Goal: Task Accomplishment & Management: Complete application form

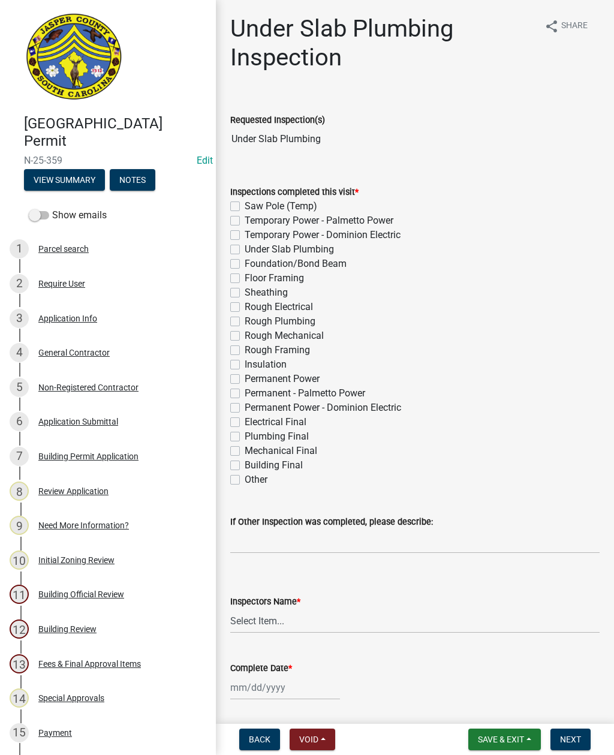
click at [245, 239] on label "Temporary Power - Dominion Electric" at bounding box center [323, 235] width 156 height 14
click at [245, 236] on input "Temporary Power - Dominion Electric" at bounding box center [249, 232] width 8 height 8
checkbox input "true"
checkbox input "false"
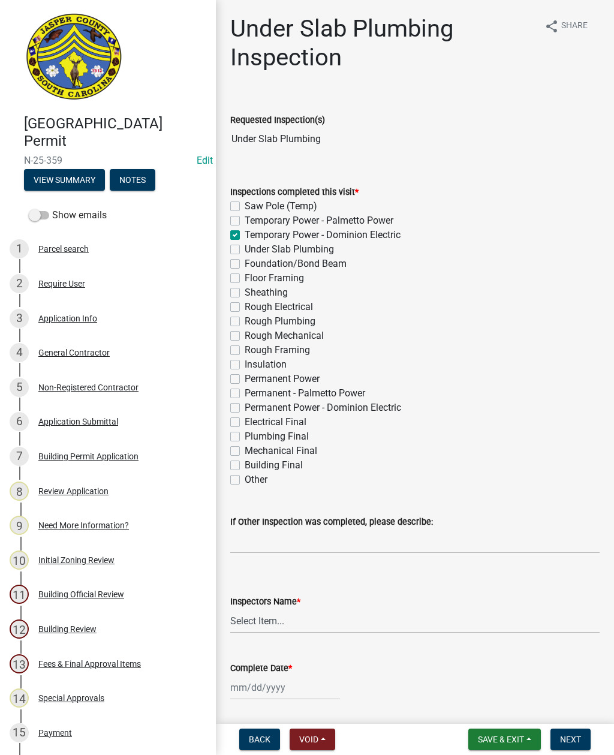
checkbox input "true"
checkbox input "false"
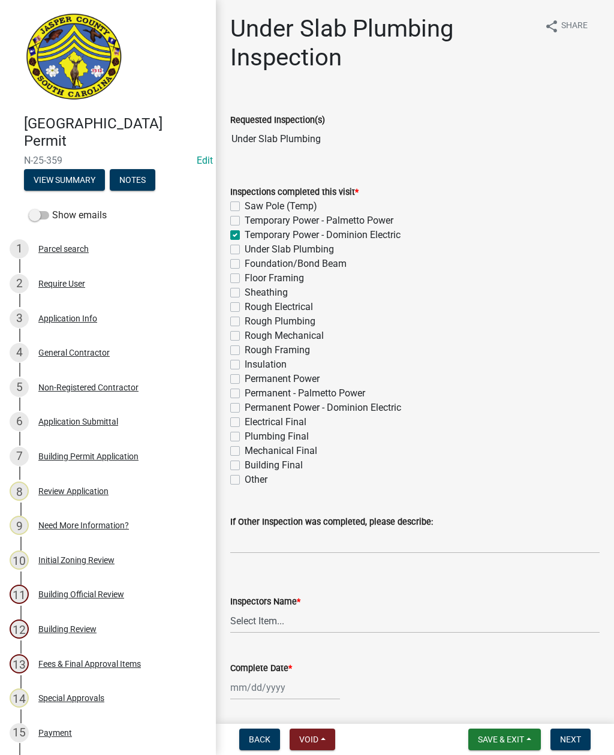
checkbox input "false"
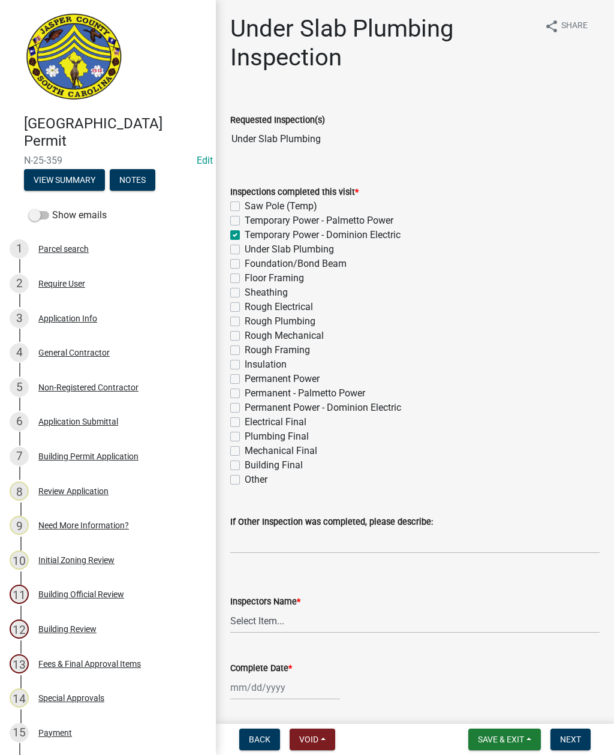
checkbox input "false"
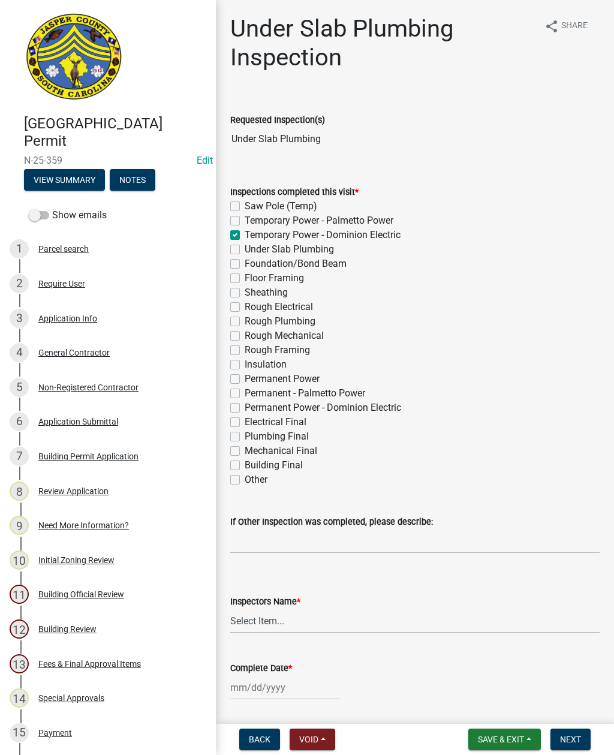
checkbox input "false"
click at [245, 250] on label "Under Slab Plumbing" at bounding box center [289, 249] width 89 height 14
click at [245, 250] on input "Under Slab Plumbing" at bounding box center [249, 246] width 8 height 8
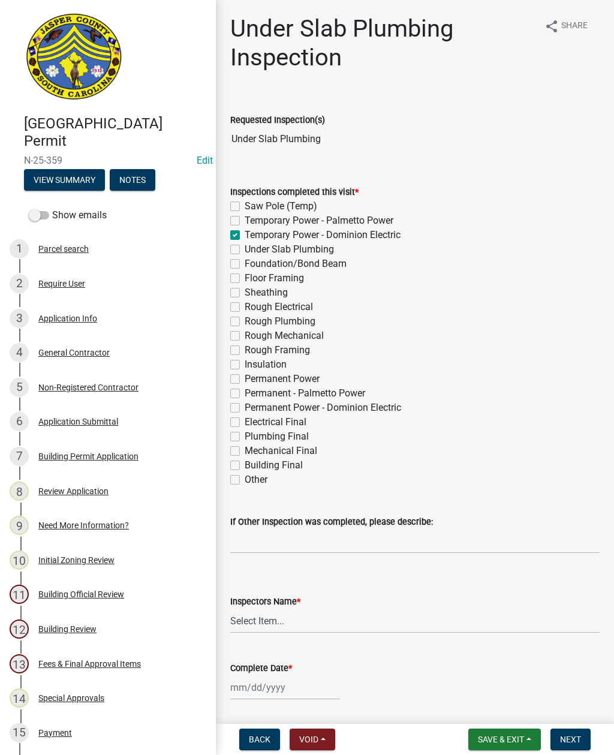
checkbox input "true"
checkbox input "false"
checkbox input "true"
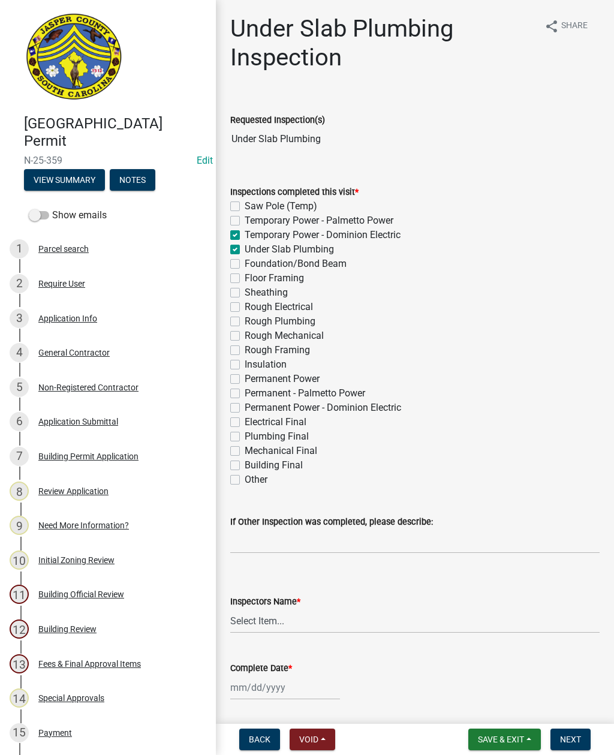
checkbox input "false"
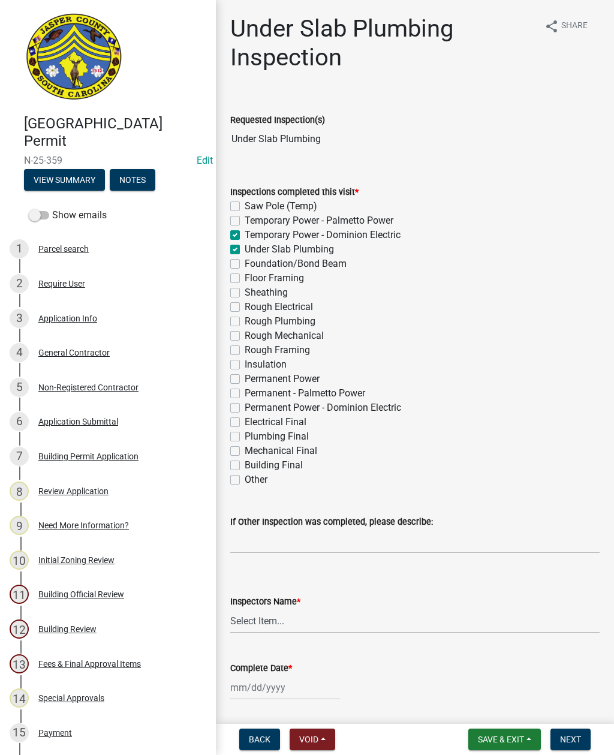
checkbox input "false"
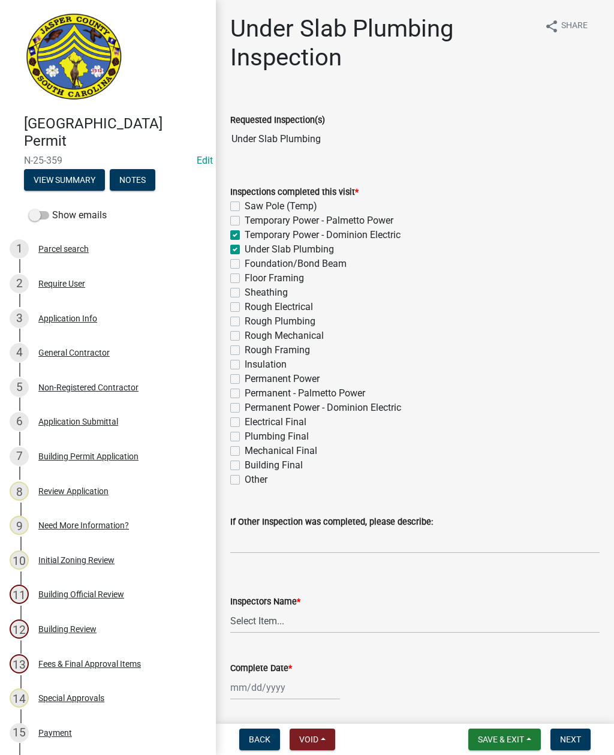
checkbox input "false"
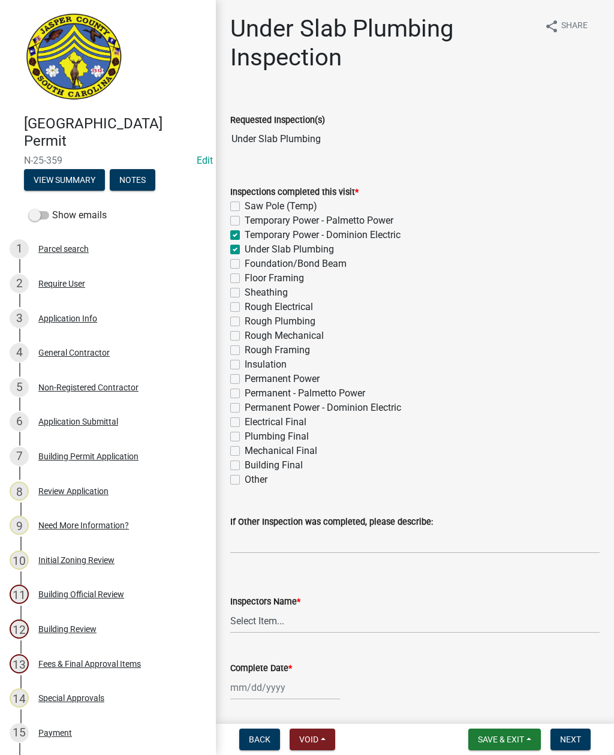
checkbox input "false"
click at [245, 236] on label "Temporary Power - Dominion Electric" at bounding box center [323, 235] width 156 height 14
click at [245, 236] on input "Temporary Power - Dominion Electric" at bounding box center [249, 232] width 8 height 8
checkbox input "false"
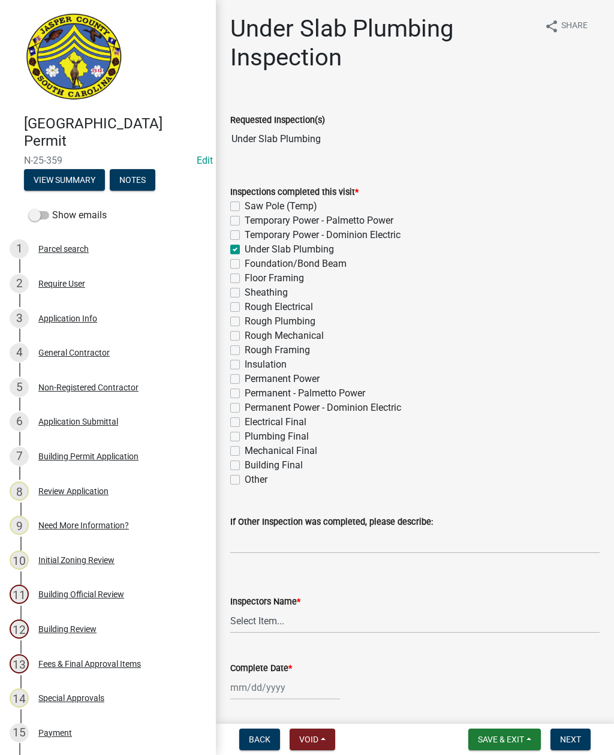
checkbox input "false"
checkbox input "true"
checkbox input "false"
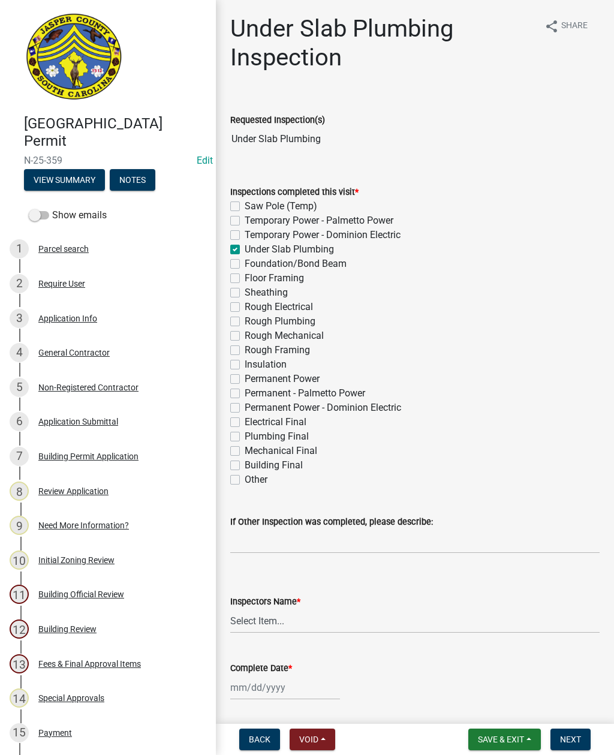
checkbox input "false"
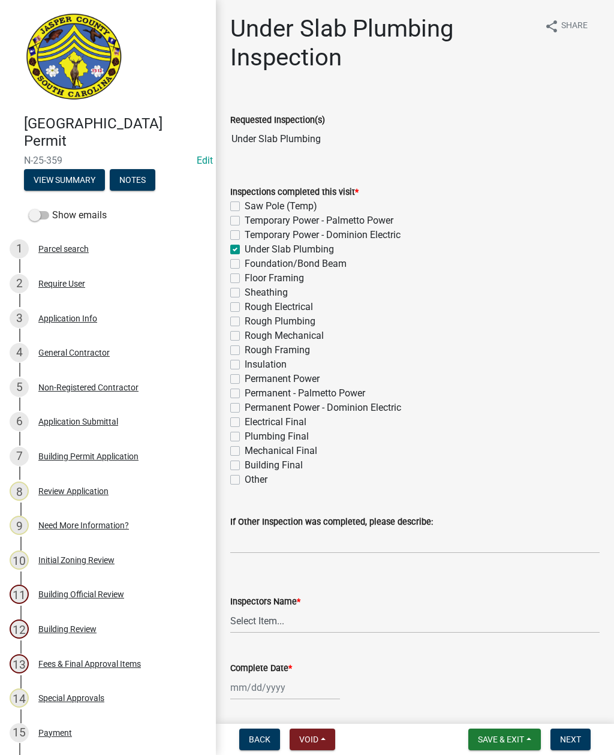
checkbox input "false"
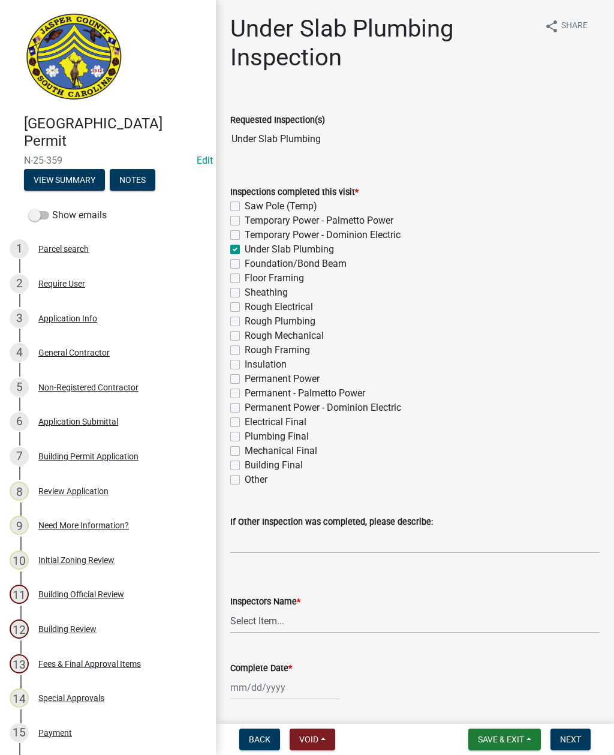
checkbox input "false"
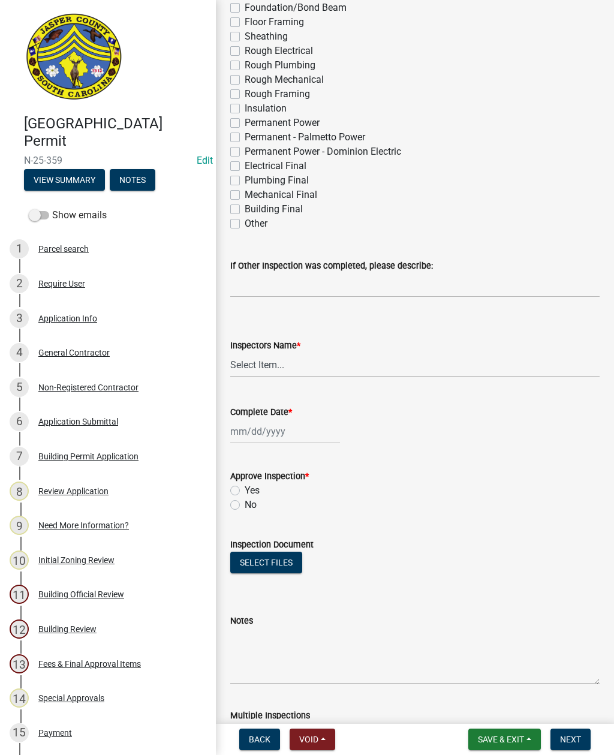
scroll to position [265, 0]
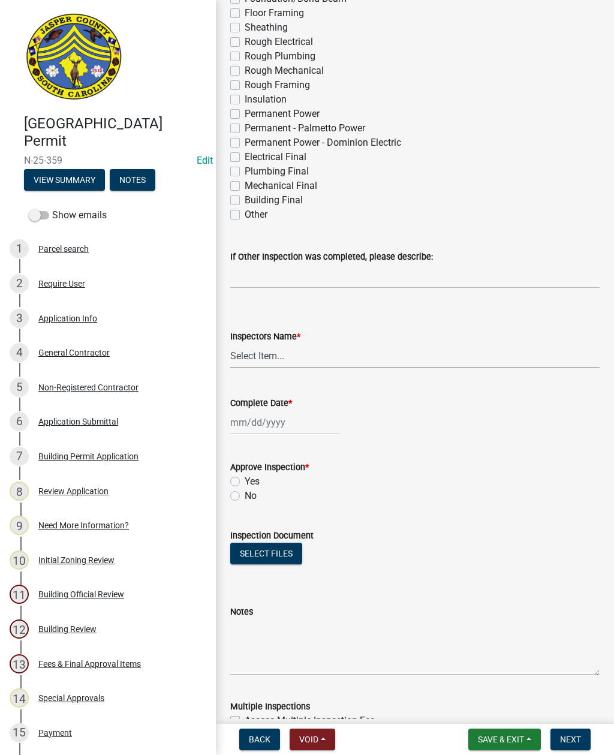
click at [269, 354] on select "Select Item... [EMAIL_ADDRESS][DOMAIN_NAME] ([PERSON_NAME] ) rcampbell ([PERSON…" at bounding box center [414, 356] width 369 height 25
select select "2d9ba1e5-2fdd-4b15-98d0-073dcbeb5880"
click at [263, 419] on div at bounding box center [285, 422] width 110 height 25
select select "10"
select select "2025"
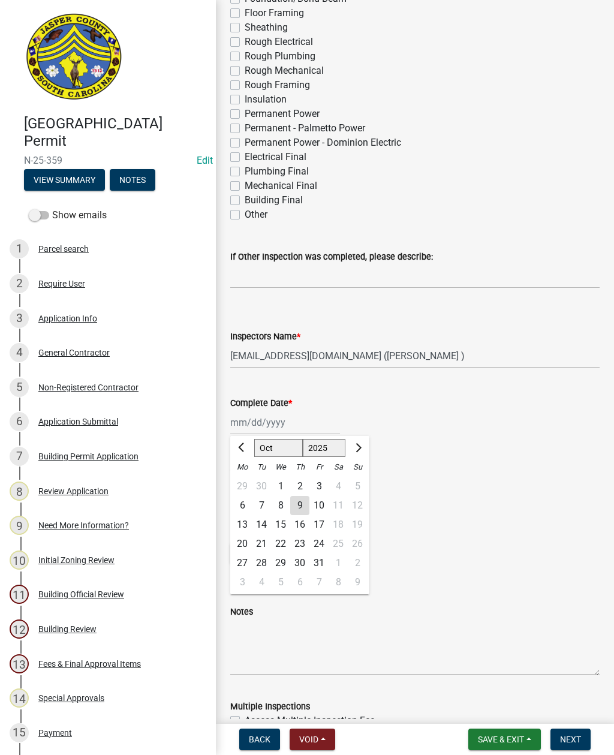
click at [296, 500] on div "9" at bounding box center [299, 505] width 19 height 19
type input "[DATE]"
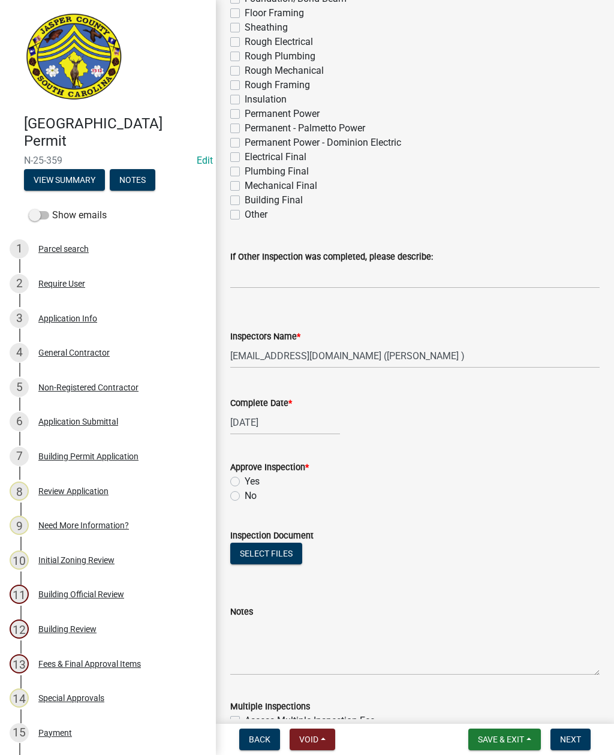
click at [239, 476] on div "Yes" at bounding box center [414, 481] width 369 height 14
click at [236, 473] on div "Approve Inspection *" at bounding box center [414, 467] width 369 height 14
click at [245, 477] on label "Yes" at bounding box center [252, 481] width 15 height 14
click at [245, 477] on input "Yes" at bounding box center [249, 478] width 8 height 8
radio input "true"
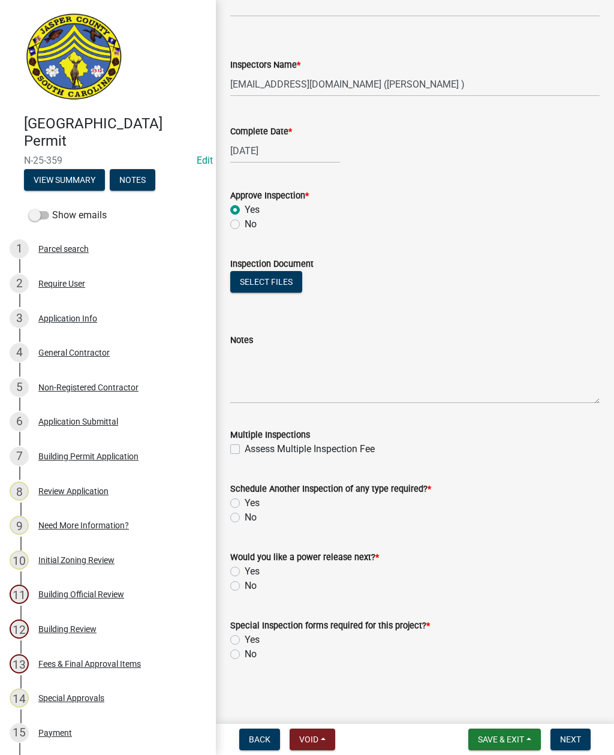
scroll to position [537, 0]
click at [245, 503] on label "Yes" at bounding box center [252, 503] width 15 height 14
click at [245, 503] on input "Yes" at bounding box center [249, 500] width 8 height 8
radio input "true"
click at [245, 587] on label "No" at bounding box center [251, 586] width 12 height 14
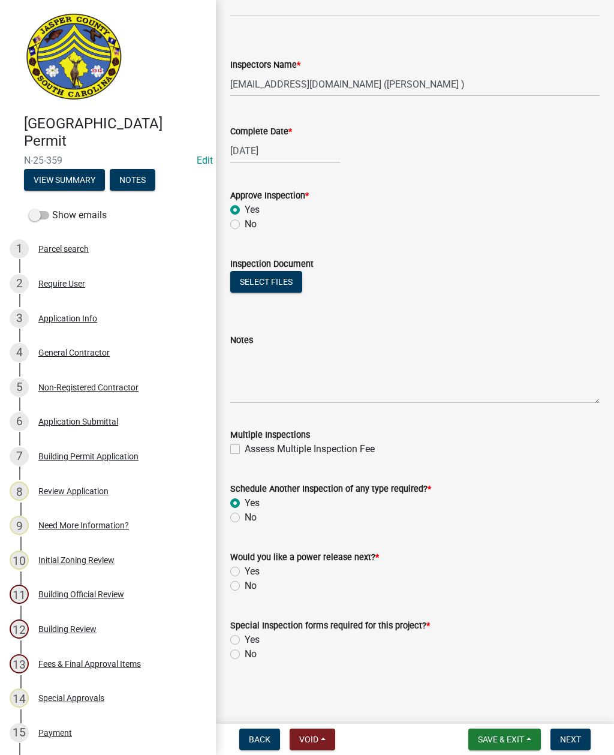
click at [245, 586] on input "No" at bounding box center [249, 583] width 8 height 8
radio input "true"
click at [245, 657] on label "No" at bounding box center [251, 654] width 12 height 14
click at [245, 655] on input "No" at bounding box center [249, 651] width 8 height 8
radio input "true"
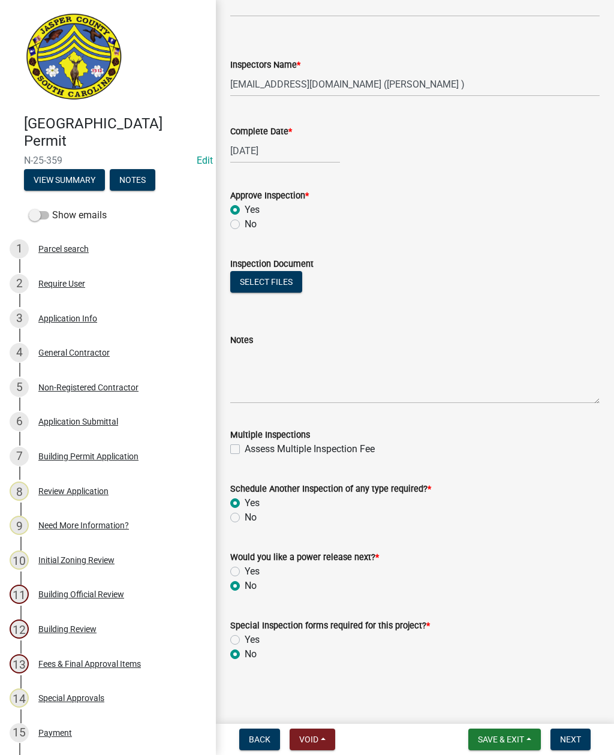
click at [564, 738] on span "Next" at bounding box center [570, 740] width 21 height 10
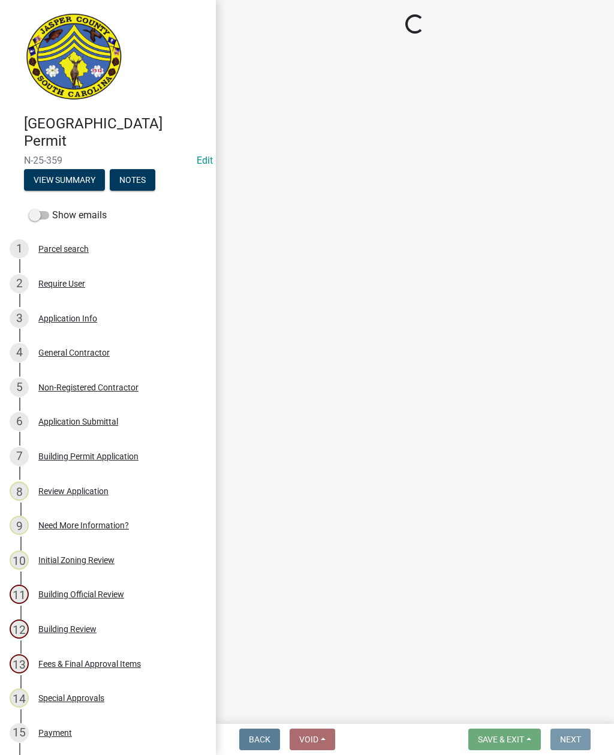
scroll to position [0, 0]
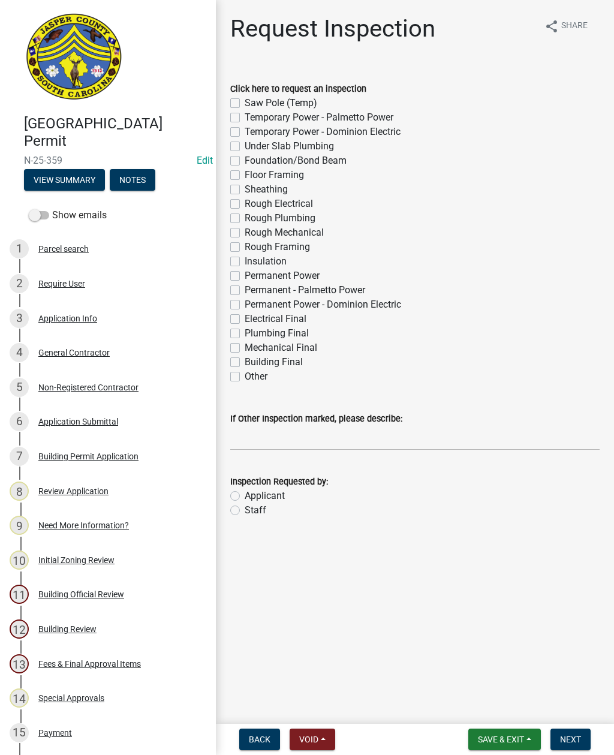
click at [489, 748] on button "Save & Exit" at bounding box center [504, 740] width 73 height 22
click at [482, 694] on button "Save & Exit" at bounding box center [493, 708] width 96 height 29
